Goal: Complete application form

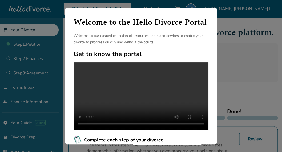
click at [229, 122] on div "Welcome to the Hello Divorce Portal Welcome to our curated collection of resour…" at bounding box center [141, 76] width 282 height 152
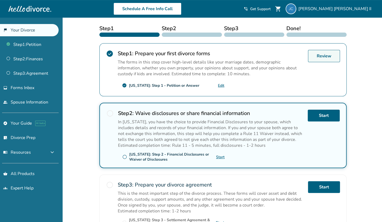
scroll to position [84, 0]
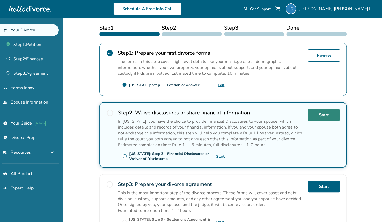
click at [321, 111] on link "Start" at bounding box center [324, 115] width 32 height 12
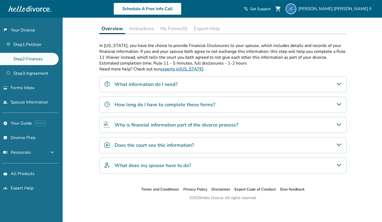
scroll to position [76, 0]
click at [338, 81] on icon "What information do I need?" at bounding box center [339, 84] width 6 height 6
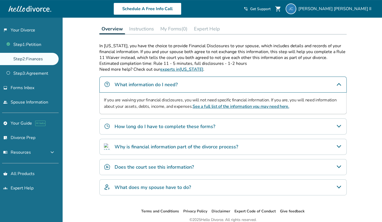
click at [339, 126] on icon "How long do I have to complete these forms?" at bounding box center [339, 126] width 6 height 6
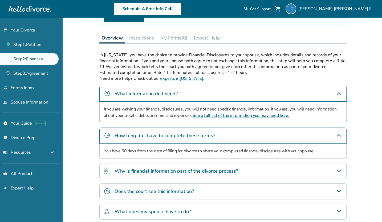
scroll to position [65, 0]
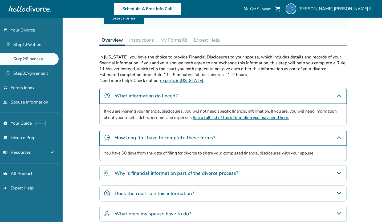
click at [137, 38] on button "Instructions" at bounding box center [141, 40] width 29 height 11
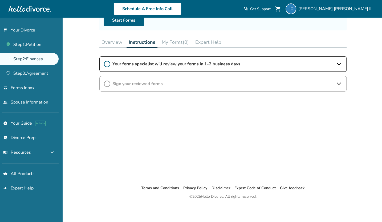
click at [181, 66] on span "Your forms specialist will review your forms in 1-2 business days" at bounding box center [222, 64] width 221 height 6
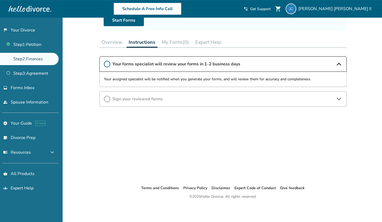
click at [169, 43] on button "My Forms (0)" at bounding box center [175, 42] width 31 height 11
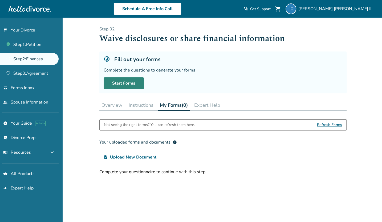
click at [132, 84] on link "Start Forms" at bounding box center [124, 83] width 40 height 12
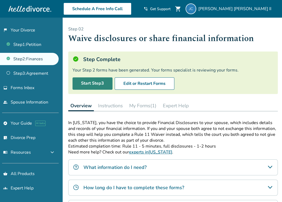
click at [98, 83] on link "Start Step 3" at bounding box center [92, 83] width 40 height 12
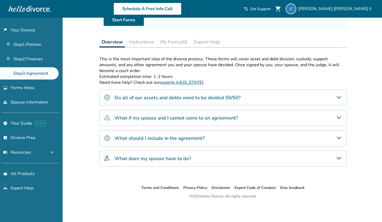
scroll to position [63, 0]
click at [205, 100] on h4 "Do all of our assets and debts need to be divided 50/50?" at bounding box center [178, 97] width 126 height 7
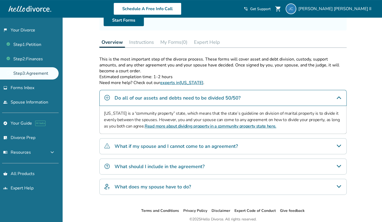
click at [282, 147] on div "What if my spouse and I cannot come to an agreement?" at bounding box center [222, 146] width 247 height 16
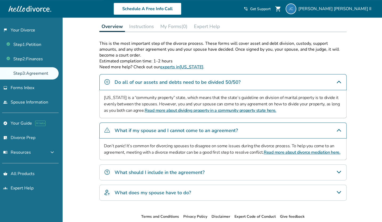
scroll to position [79, 0]
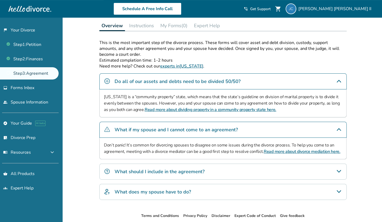
click at [282, 169] on icon "What should I include in the agreement?" at bounding box center [339, 171] width 6 height 6
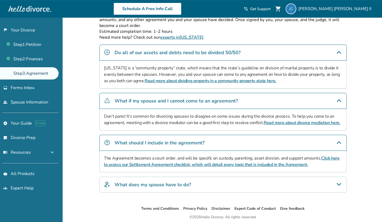
scroll to position [109, 0]
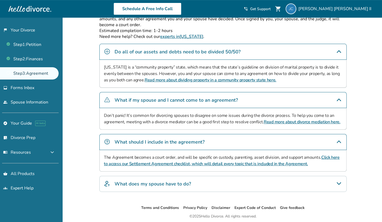
click at [282, 182] on icon "What does my spouse have to do?" at bounding box center [339, 183] width 4 height 3
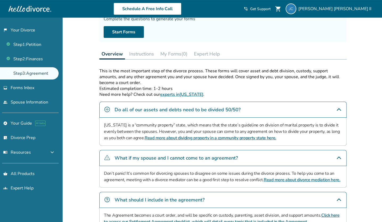
scroll to position [50, 0]
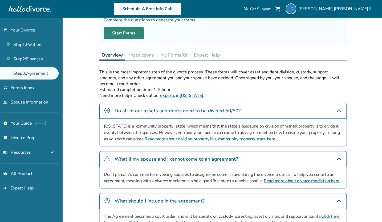
click at [126, 32] on link "Start Forms" at bounding box center [124, 33] width 40 height 12
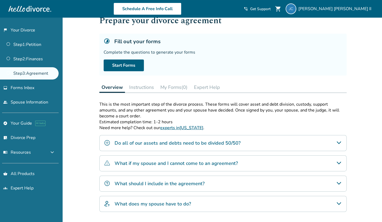
click at [133, 88] on button "Instructions" at bounding box center [141, 87] width 29 height 11
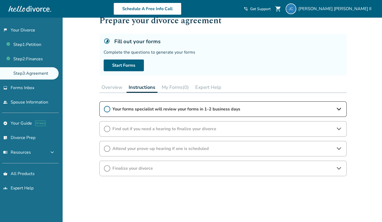
click at [175, 89] on button "My Forms (0)" at bounding box center [175, 87] width 31 height 11
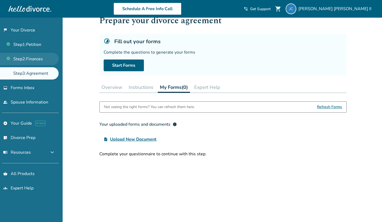
click at [37, 59] on link "Step 2 : Finances" at bounding box center [29, 59] width 59 height 12
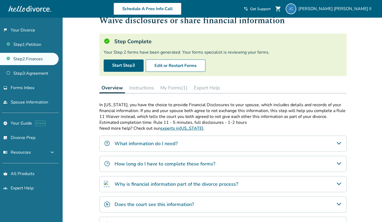
click at [174, 90] on button "My Forms (1)" at bounding box center [173, 87] width 31 height 11
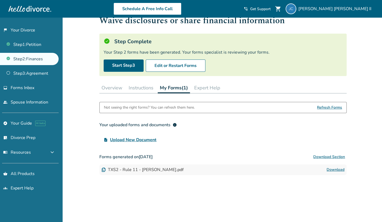
click at [334, 169] on link "Download" at bounding box center [336, 169] width 18 height 6
click at [118, 64] on link "Start Step 3" at bounding box center [124, 65] width 40 height 12
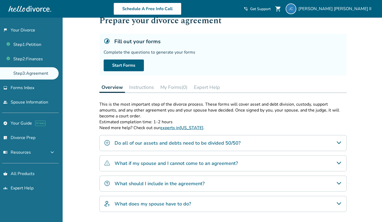
click at [177, 107] on p "This is the most important step of the divorce process. These forms will cover …" at bounding box center [222, 110] width 247 height 18
click at [126, 64] on link "Start Forms" at bounding box center [124, 65] width 40 height 12
